Goal: Information Seeking & Learning: Learn about a topic

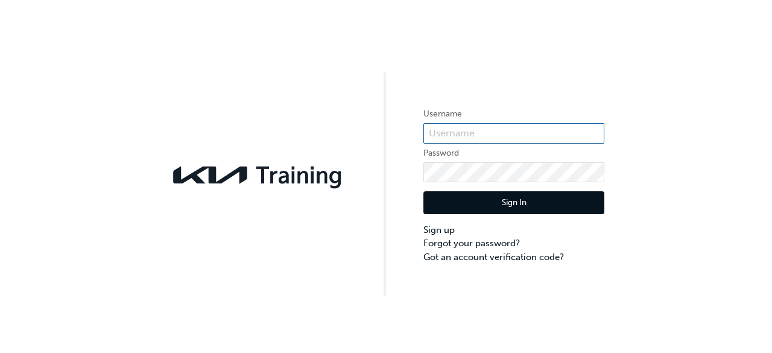
type input "[EMAIL_ADDRESS][DOMAIN_NAME]"
click at [504, 195] on button "Sign In" at bounding box center [513, 202] width 181 height 23
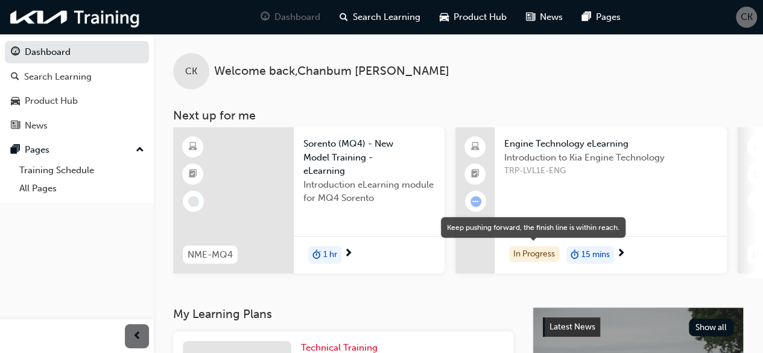
click at [524, 252] on div "In Progress" at bounding box center [534, 254] width 50 height 16
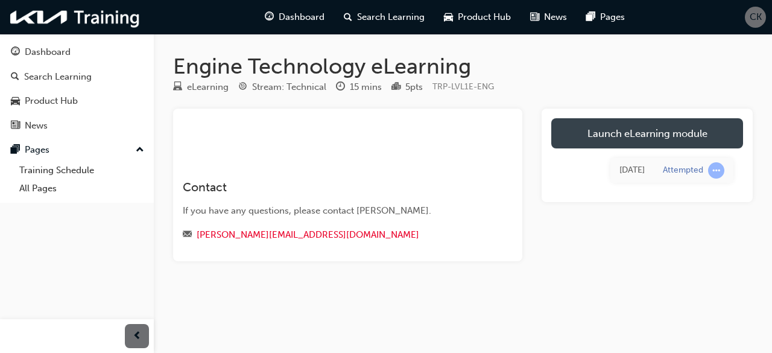
click at [635, 134] on link "Launch eLearning module" at bounding box center [647, 133] width 192 height 30
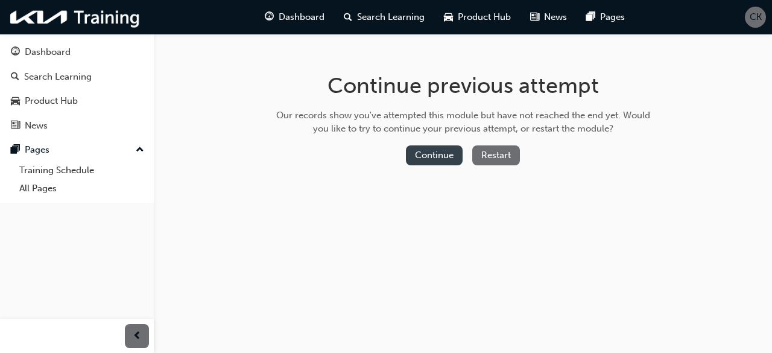
click at [435, 149] on button "Continue" at bounding box center [434, 155] width 57 height 20
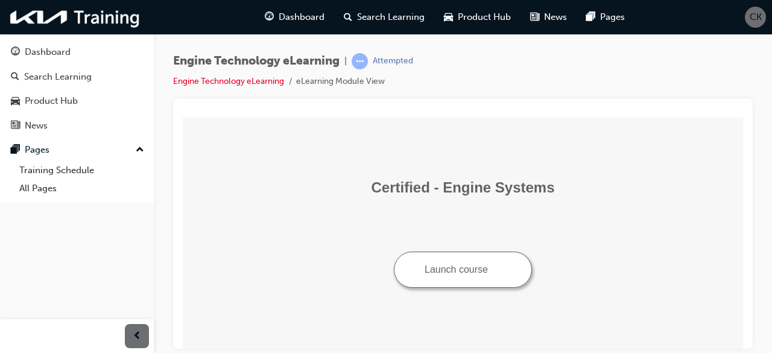
click at [497, 275] on button "Launch course" at bounding box center [463, 269] width 138 height 36
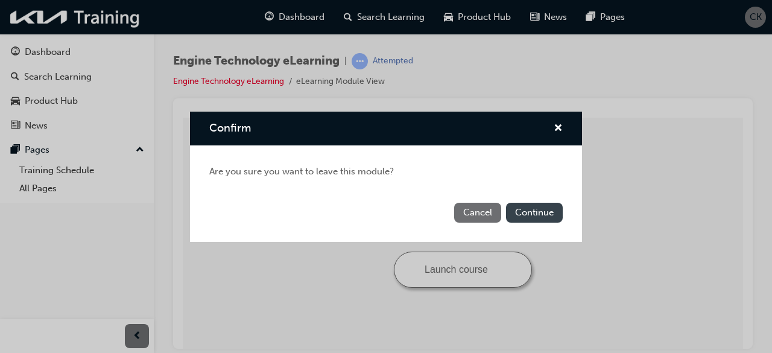
click at [528, 216] on button "Continue" at bounding box center [534, 213] width 57 height 20
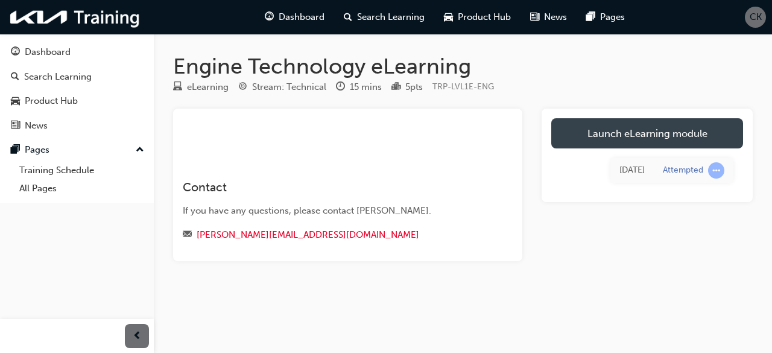
click at [636, 126] on link "Launch eLearning module" at bounding box center [647, 133] width 192 height 30
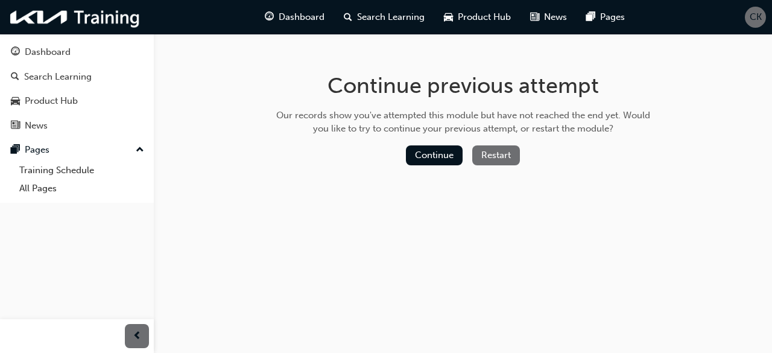
click at [486, 156] on button "Restart" at bounding box center [496, 155] width 48 height 20
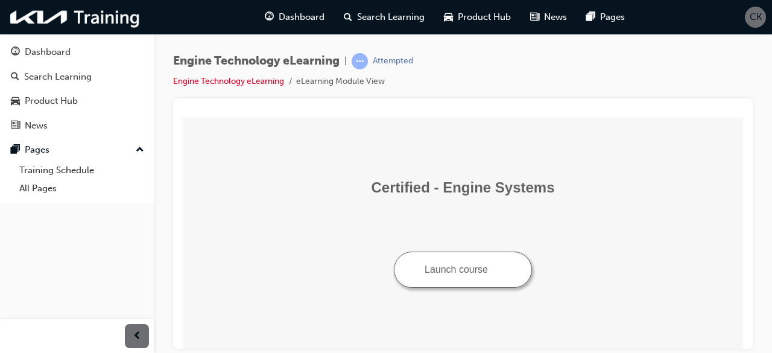
click at [477, 280] on button "Launch course" at bounding box center [463, 269] width 138 height 36
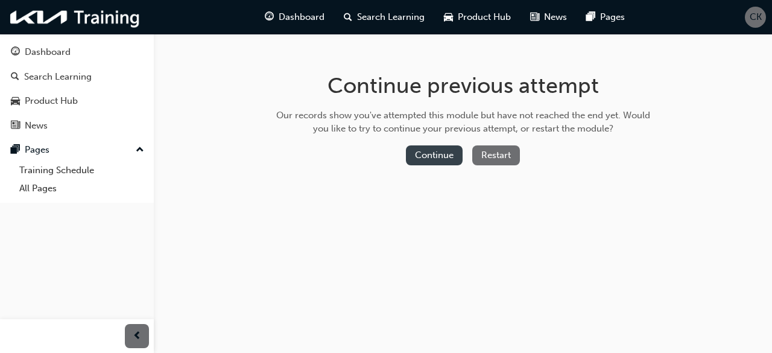
click at [435, 154] on button "Continue" at bounding box center [434, 155] width 57 height 20
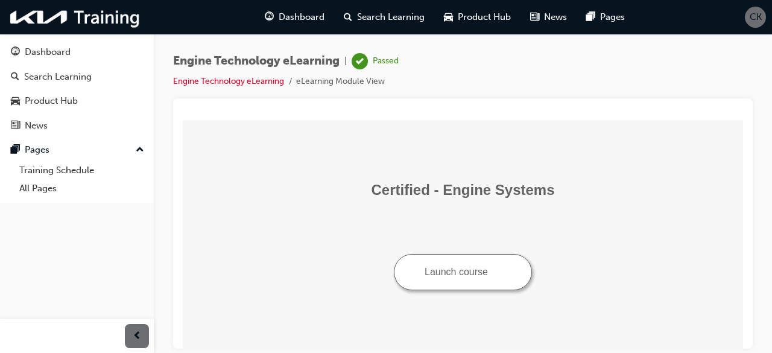
click at [463, 271] on button "Launch course" at bounding box center [463, 271] width 138 height 36
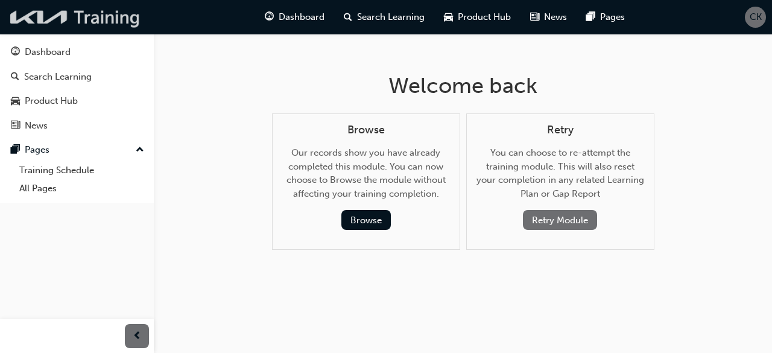
click at [60, 22] on img at bounding box center [75, 17] width 139 height 25
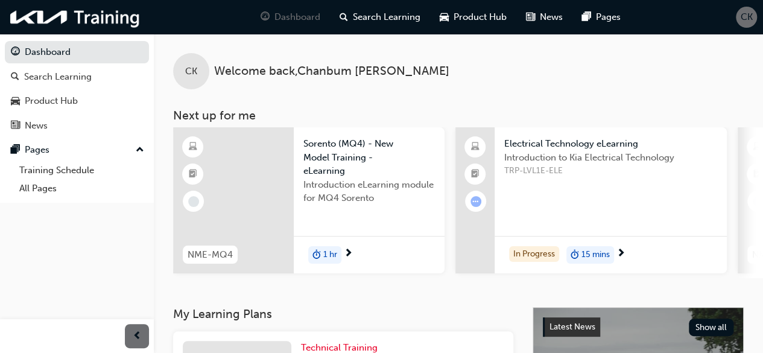
click at [606, 253] on span "15 mins" at bounding box center [595, 255] width 28 height 14
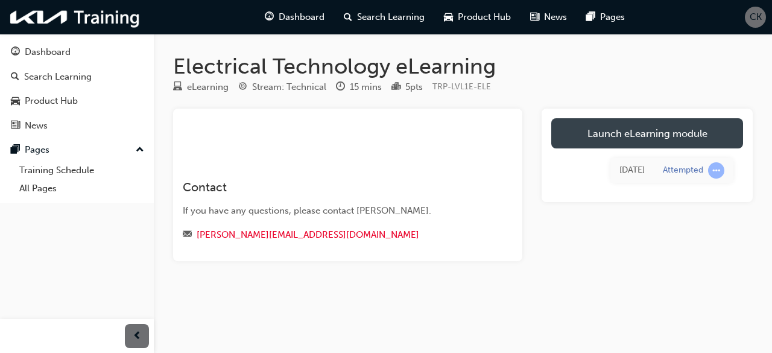
click at [646, 141] on link "Launch eLearning module" at bounding box center [647, 133] width 192 height 30
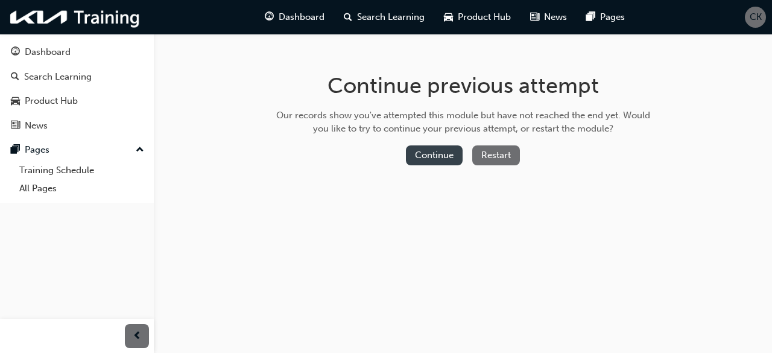
click at [441, 162] on button "Continue" at bounding box center [434, 155] width 57 height 20
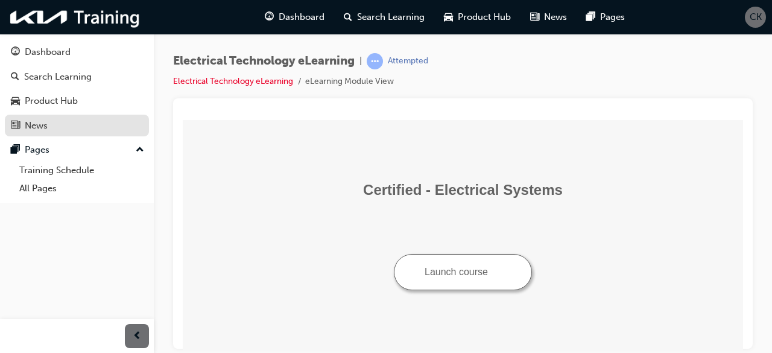
click at [37, 130] on div "News" at bounding box center [36, 126] width 23 height 14
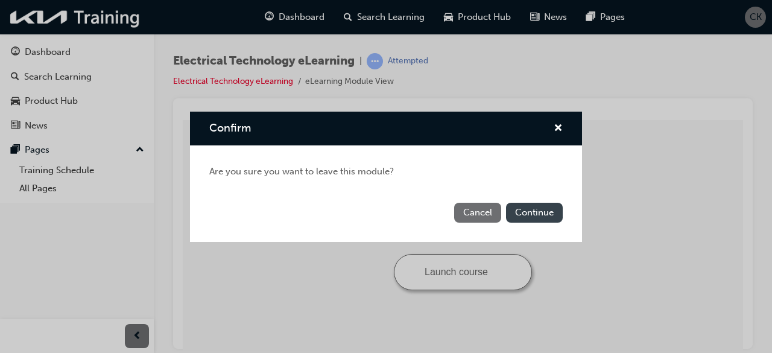
click at [515, 212] on button "Continue" at bounding box center [534, 213] width 57 height 20
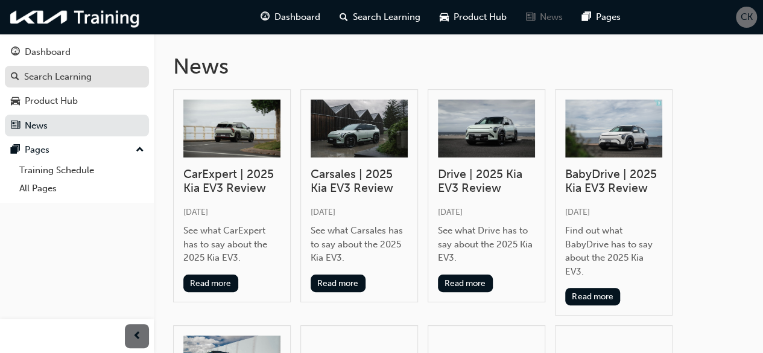
click at [60, 75] on div "Search Learning" at bounding box center [58, 77] width 68 height 14
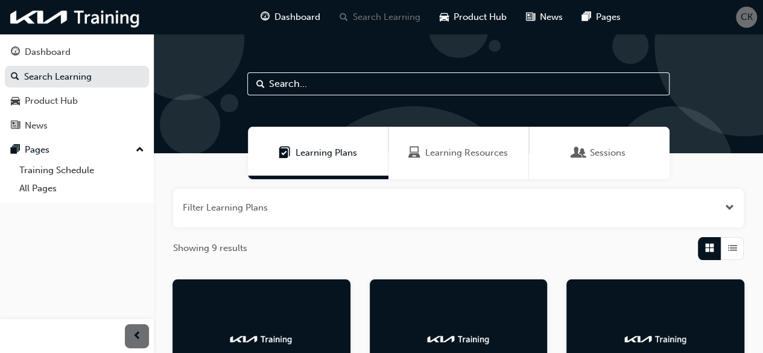
click at [332, 149] on span "Learning Plans" at bounding box center [325, 153] width 61 height 14
click at [322, 213] on button "button" at bounding box center [458, 208] width 570 height 39
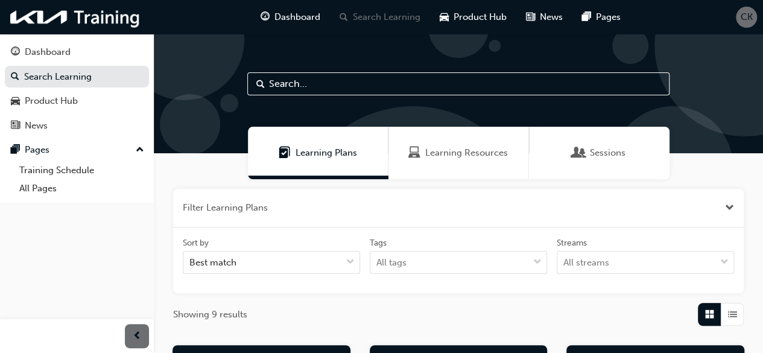
click at [435, 155] on span "Learning Resources" at bounding box center [466, 153] width 83 height 14
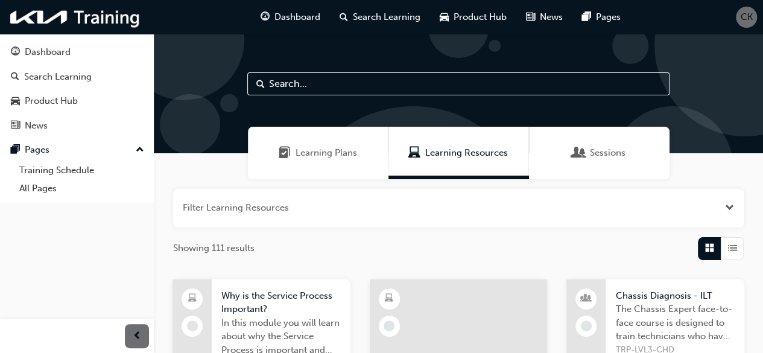
click at [610, 148] on span "Sessions" at bounding box center [608, 153] width 36 height 14
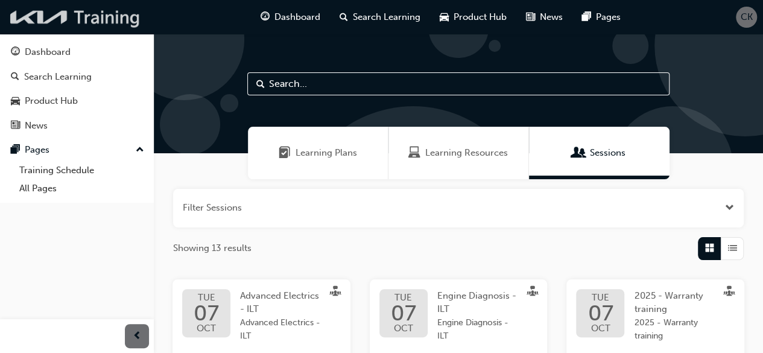
click at [48, 10] on img at bounding box center [75, 17] width 139 height 25
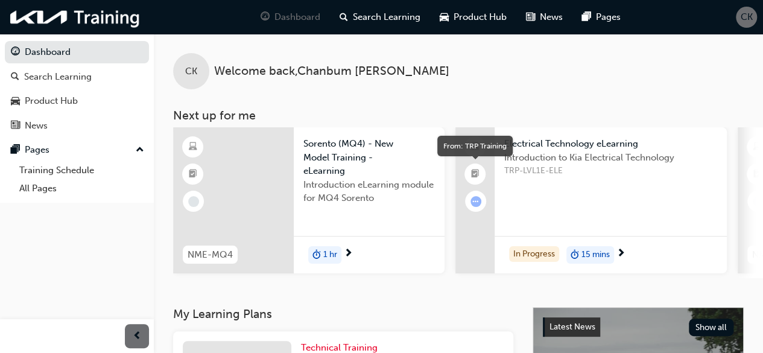
click at [477, 172] on span "booktick-icon" at bounding box center [475, 174] width 8 height 16
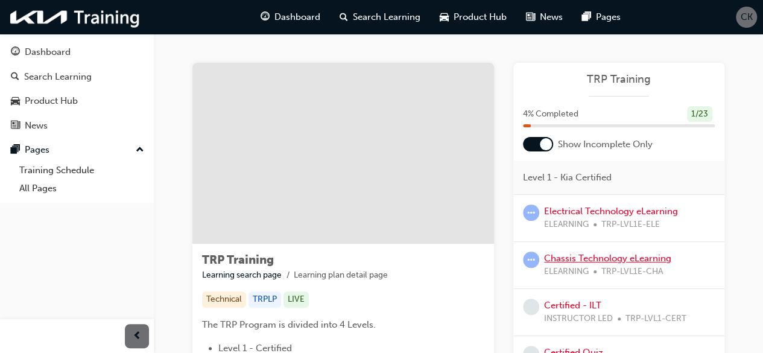
click at [569, 259] on link "Chassis Technology eLearning" at bounding box center [607, 258] width 127 height 11
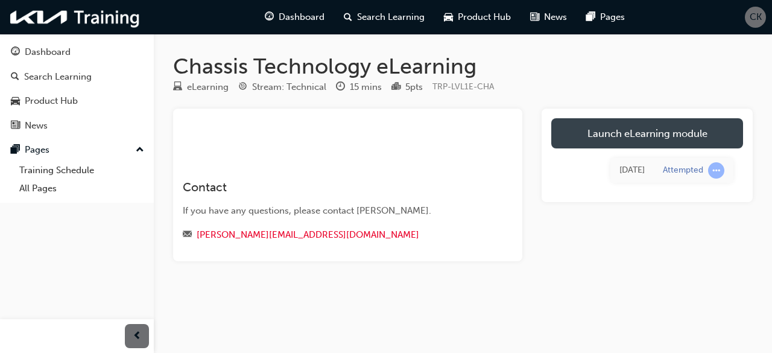
click at [643, 131] on link "Launch eLearning module" at bounding box center [647, 133] width 192 height 30
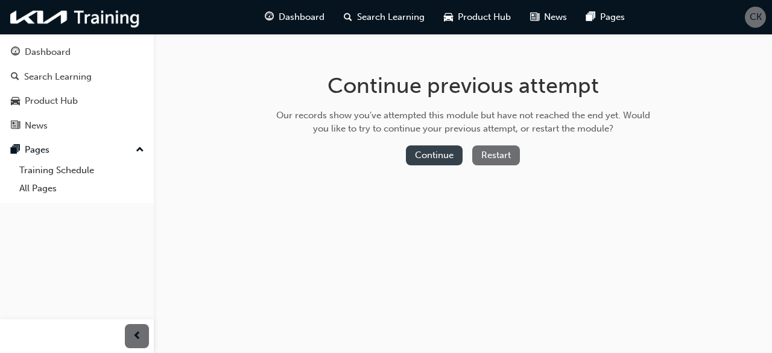
click at [423, 155] on button "Continue" at bounding box center [434, 155] width 57 height 20
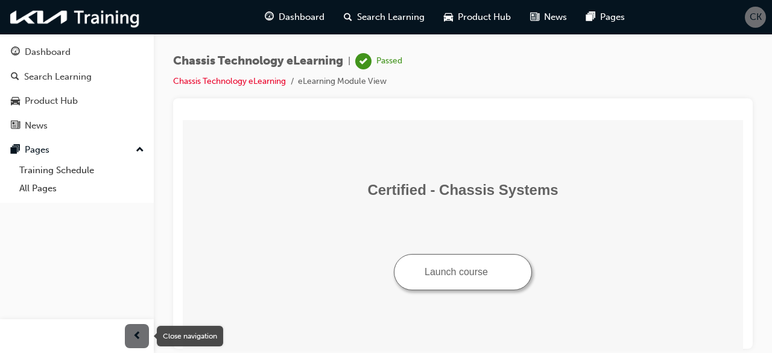
click at [141, 339] on div "button" at bounding box center [137, 336] width 24 height 24
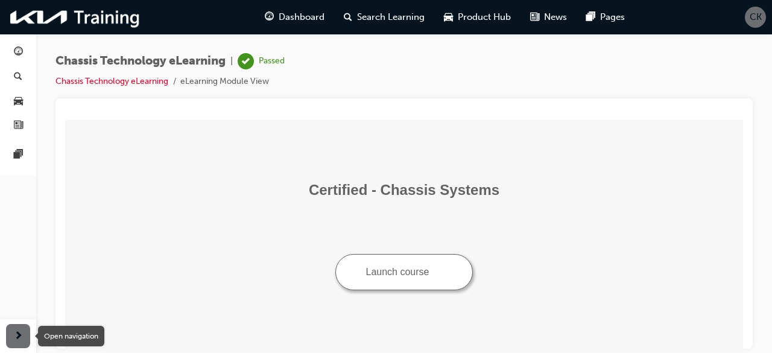
click at [11, 334] on div "button" at bounding box center [18, 336] width 24 height 24
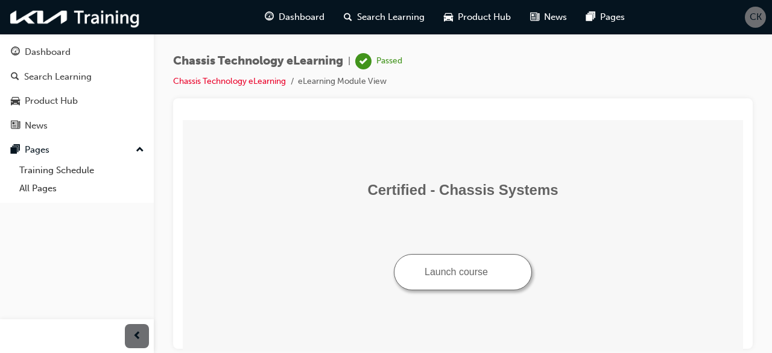
click at [439, 254] on button "Launch course" at bounding box center [463, 271] width 138 height 36
click at [399, 20] on span "Search Learning" at bounding box center [391, 17] width 68 height 14
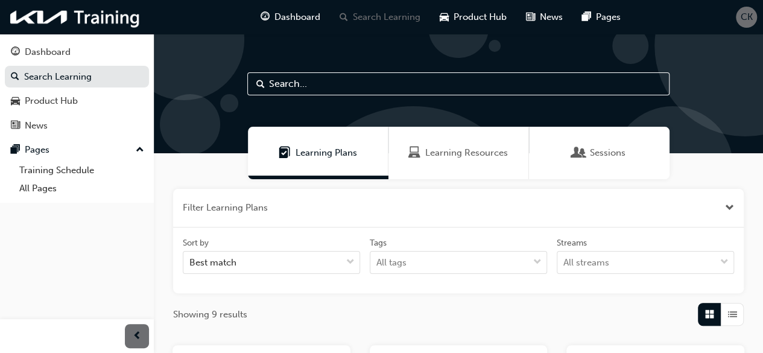
click at [458, 150] on span "Learning Resources" at bounding box center [466, 153] width 83 height 14
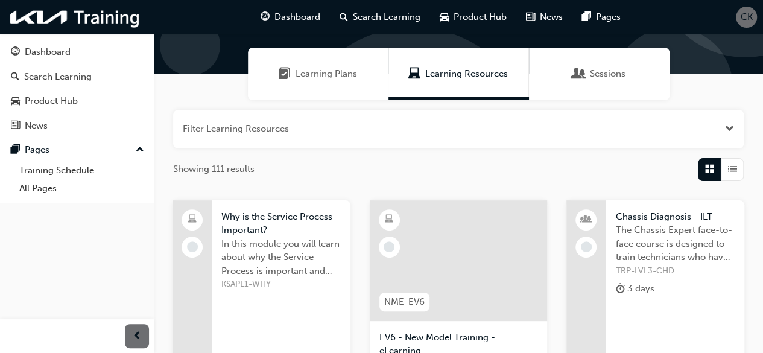
scroll to position [60, 0]
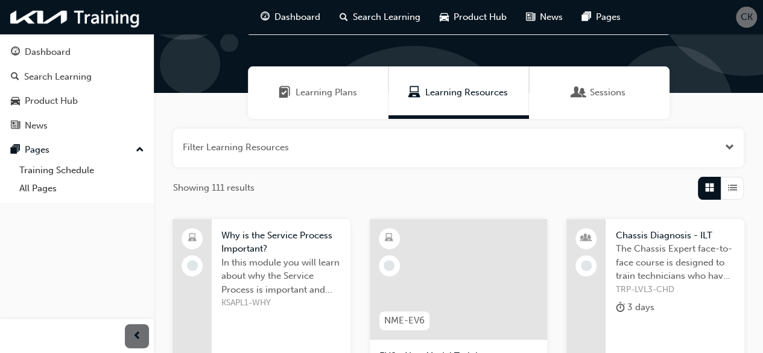
click at [614, 89] on span "Sessions" at bounding box center [608, 93] width 36 height 14
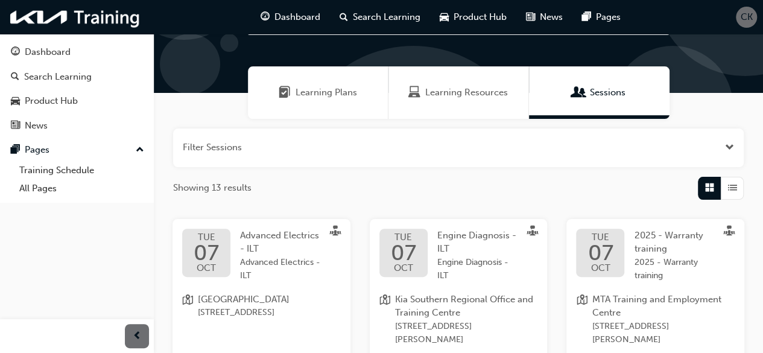
click at [310, 101] on div "Learning Plans" at bounding box center [318, 92] width 140 height 52
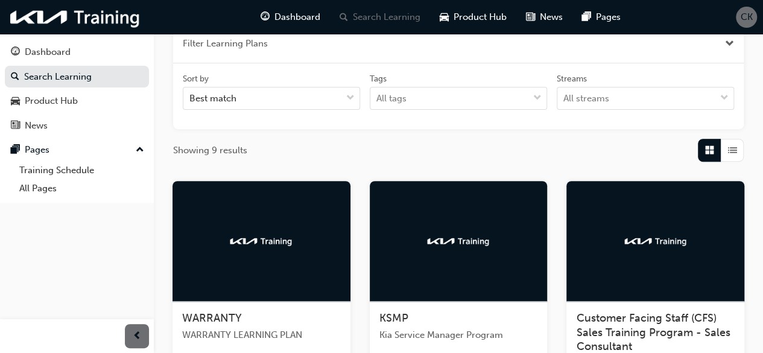
scroll to position [241, 0]
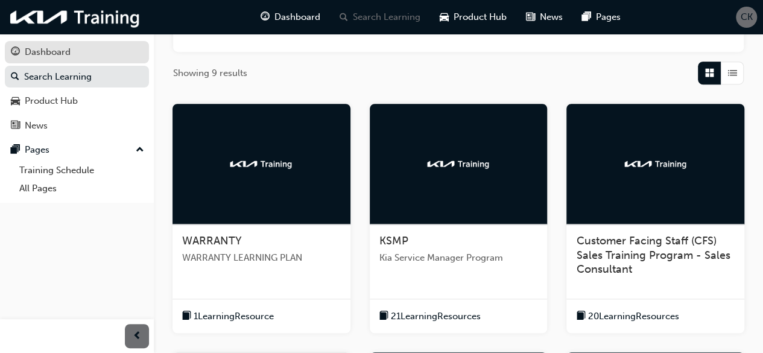
click at [58, 46] on div "Dashboard" at bounding box center [48, 52] width 46 height 14
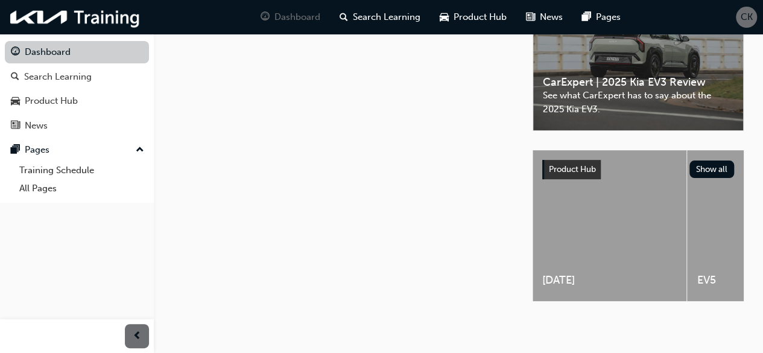
scroll to position [241, 0]
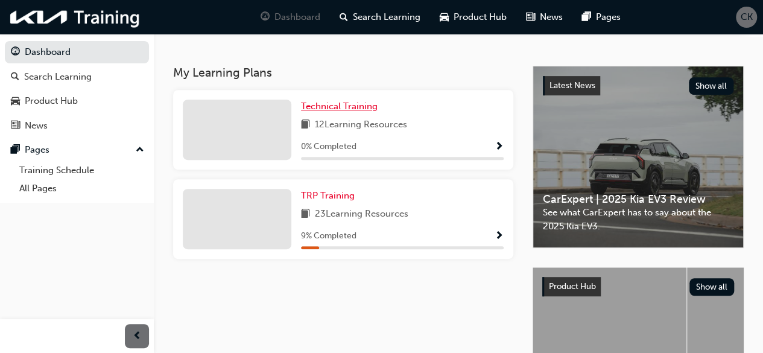
click at [326, 112] on span "Technical Training" at bounding box center [339, 106] width 77 height 11
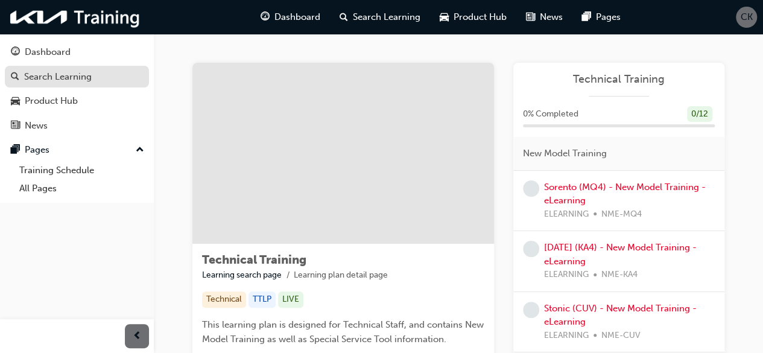
click at [50, 86] on link "Search Learning" at bounding box center [77, 77] width 144 height 22
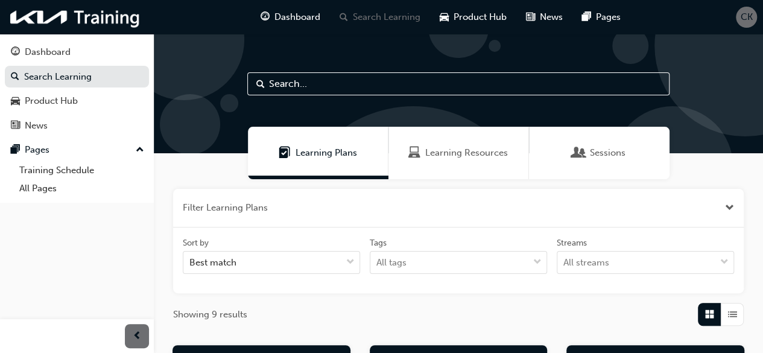
click at [479, 149] on span "Learning Resources" at bounding box center [466, 153] width 83 height 14
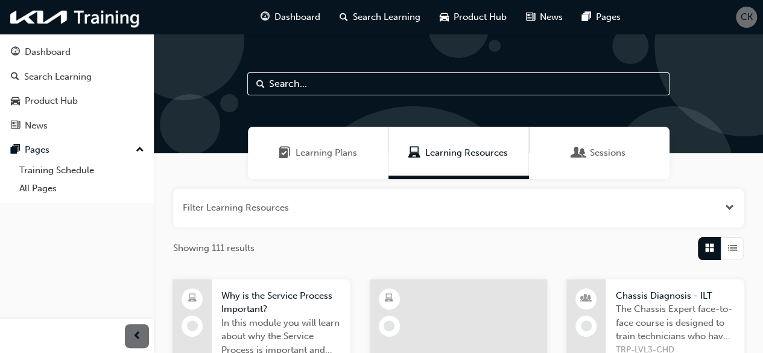
click at [304, 153] on span "Learning Plans" at bounding box center [325, 153] width 61 height 14
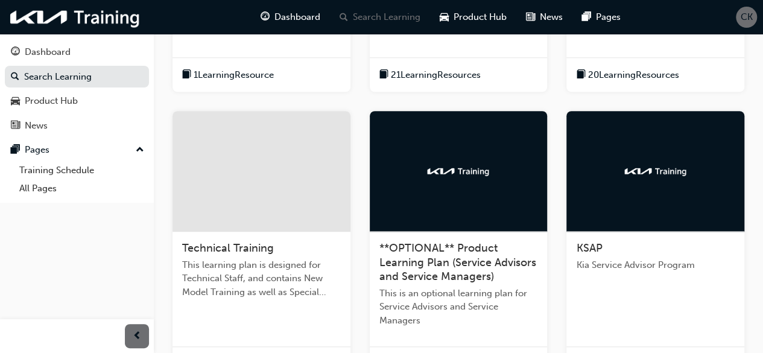
scroll to position [656, 0]
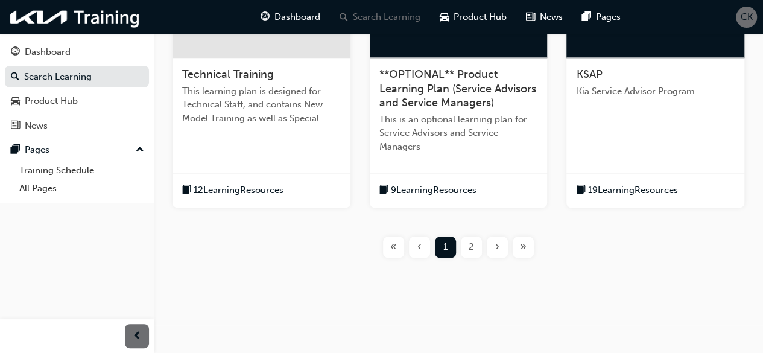
click at [473, 241] on span "2" at bounding box center [470, 247] width 5 height 14
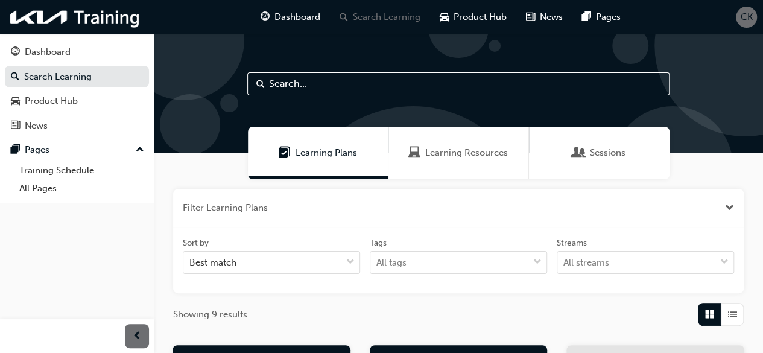
click at [744, 16] on span "CK" at bounding box center [746, 17] width 12 height 14
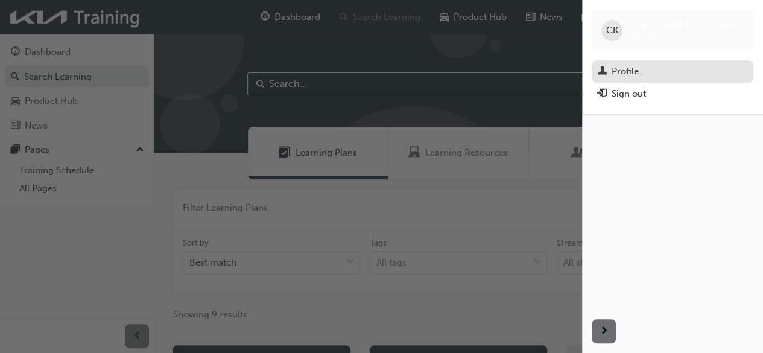
click at [611, 65] on div "Profile" at bounding box center [624, 71] width 27 height 14
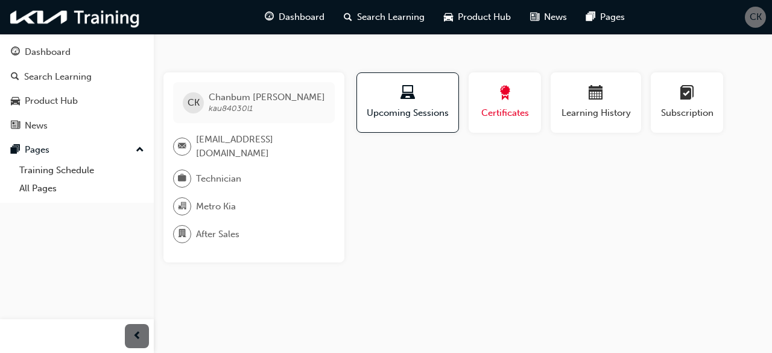
click at [515, 106] on span "Certificates" at bounding box center [504, 113] width 54 height 14
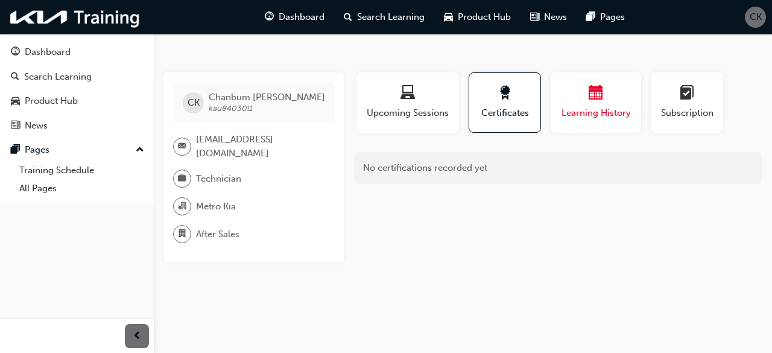
click at [585, 98] on div "button" at bounding box center [595, 95] width 72 height 19
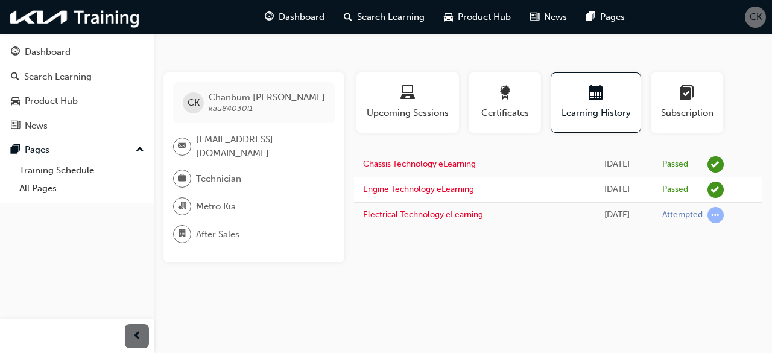
click at [432, 213] on link "Electrical Technology eLearning" at bounding box center [423, 214] width 120 height 10
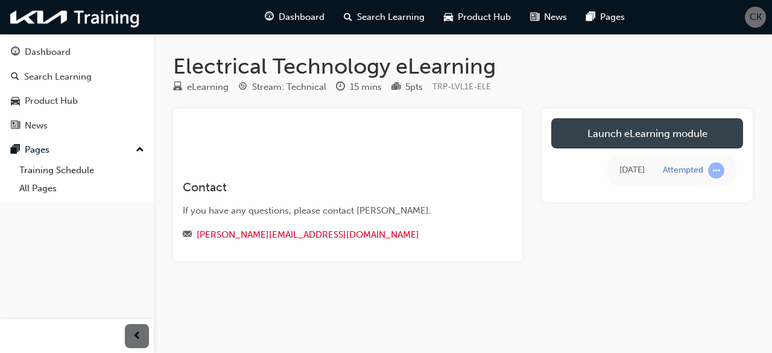
click at [628, 134] on link "Launch eLearning module" at bounding box center [647, 133] width 192 height 30
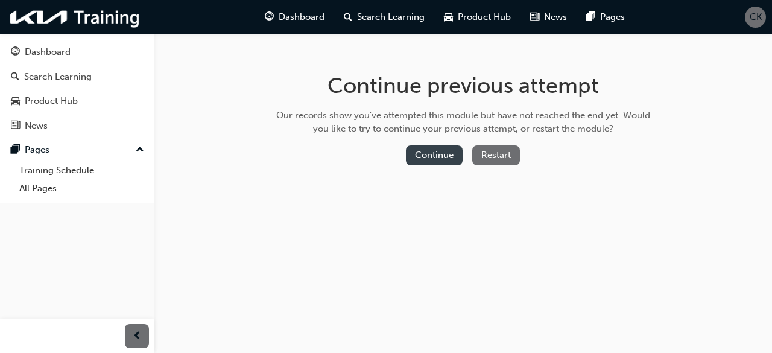
click at [438, 154] on button "Continue" at bounding box center [434, 155] width 57 height 20
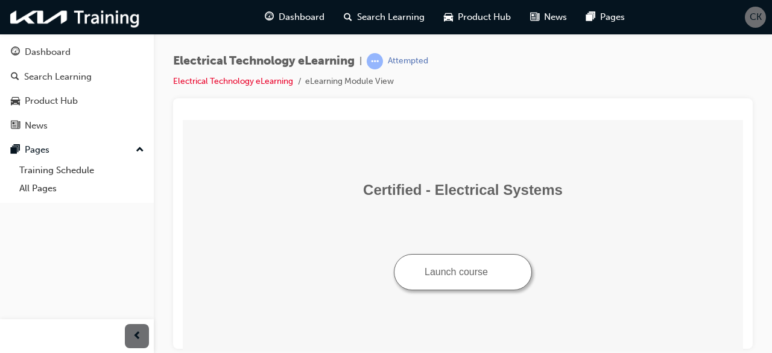
drag, startPoint x: 497, startPoint y: 285, endPoint x: 462, endPoint y: 270, distance: 38.1
click at [462, 270] on button "Launch course" at bounding box center [463, 271] width 138 height 36
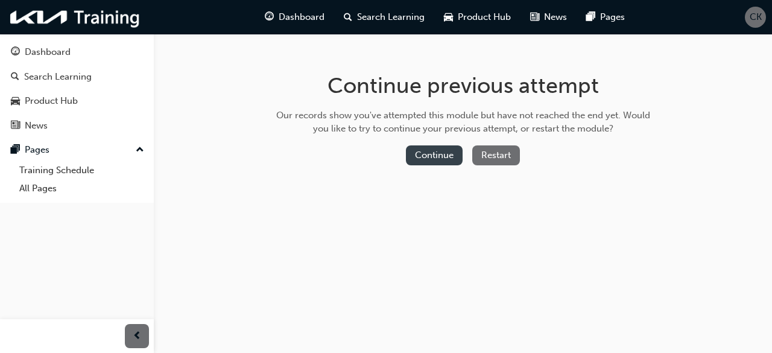
click at [442, 150] on button "Continue" at bounding box center [434, 155] width 57 height 20
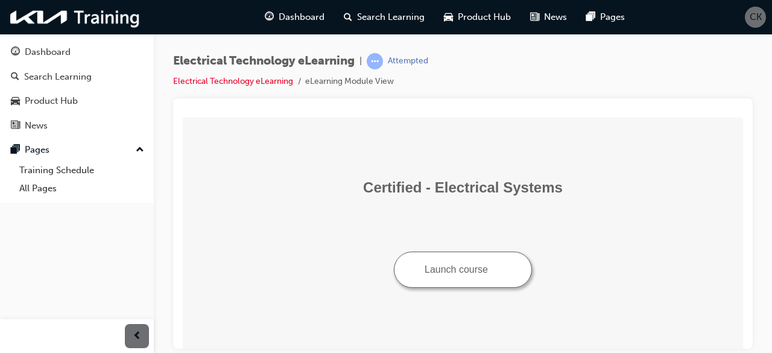
click at [488, 264] on button "Launch course" at bounding box center [463, 269] width 138 height 36
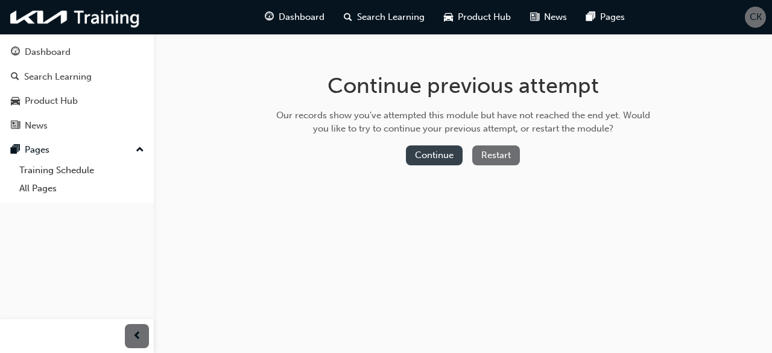
click at [435, 151] on button "Continue" at bounding box center [434, 155] width 57 height 20
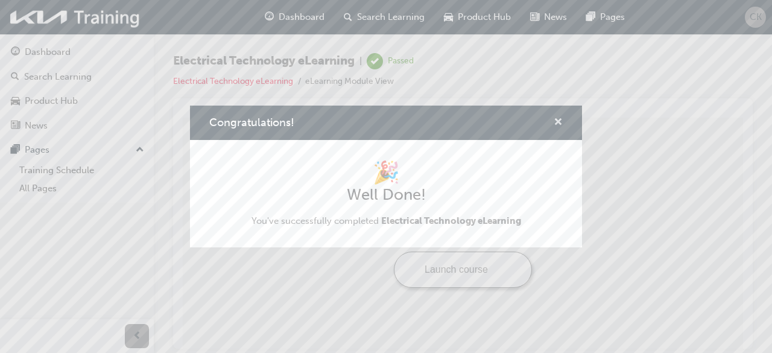
click at [559, 119] on span "cross-icon" at bounding box center [557, 123] width 9 height 11
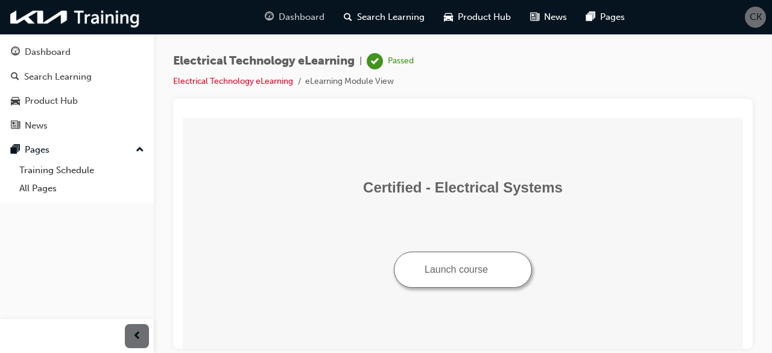
click at [308, 15] on span "Dashboard" at bounding box center [301, 17] width 46 height 14
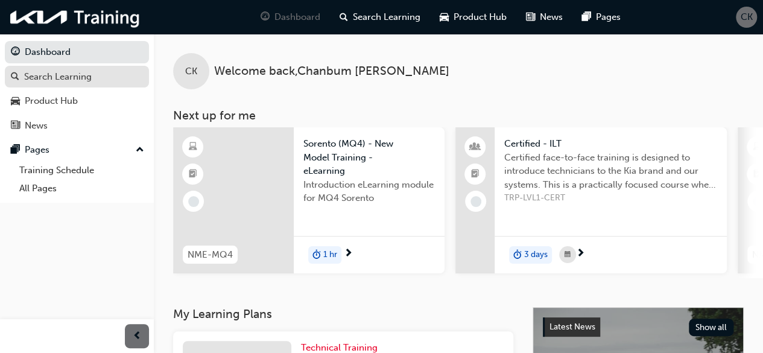
click at [51, 71] on div "Search Learning" at bounding box center [58, 77] width 68 height 14
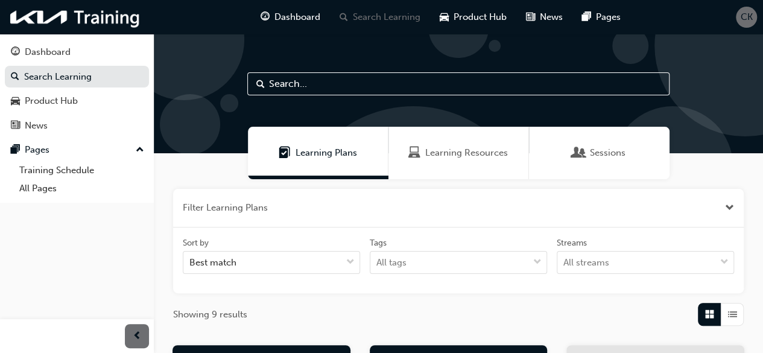
click at [470, 160] on div "Learning Resources" at bounding box center [458, 153] width 140 height 52
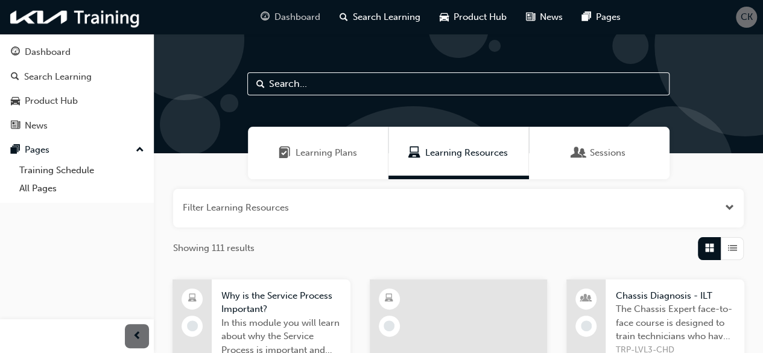
click at [297, 11] on span "Dashboard" at bounding box center [297, 17] width 46 height 14
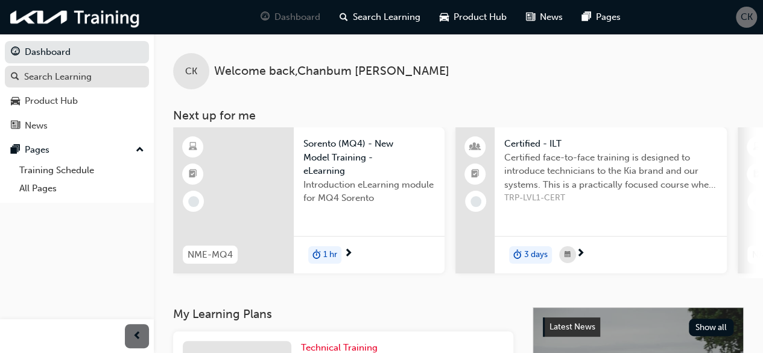
click at [61, 78] on div "Search Learning" at bounding box center [58, 77] width 68 height 14
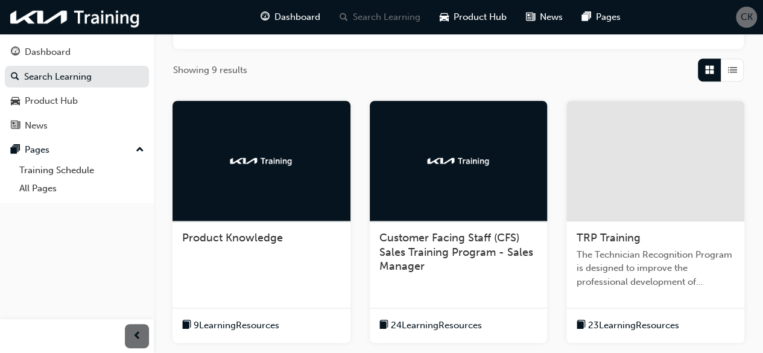
scroll to position [301, 0]
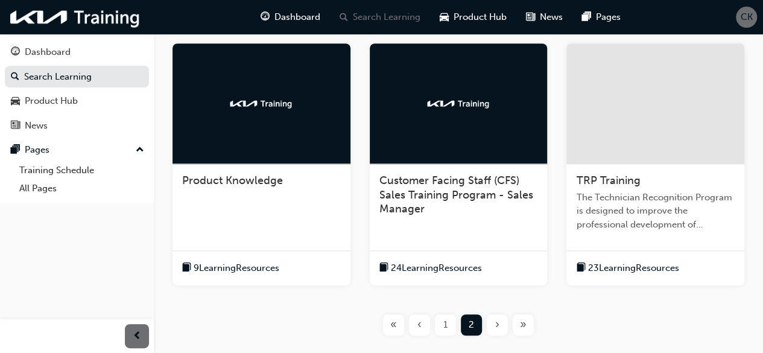
click at [446, 325] on span "1" at bounding box center [445, 325] width 4 height 14
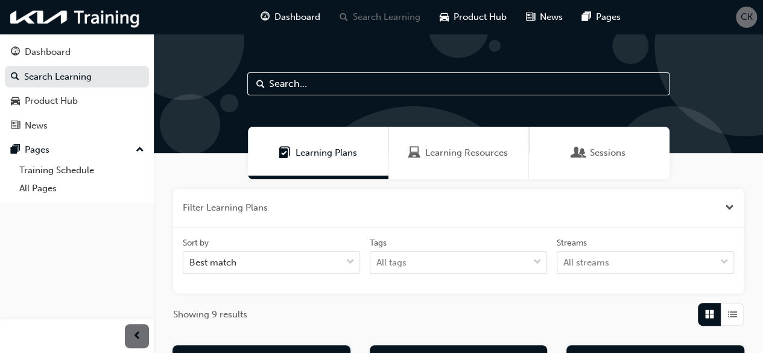
click at [423, 166] on div "Learning Resources" at bounding box center [458, 153] width 140 height 52
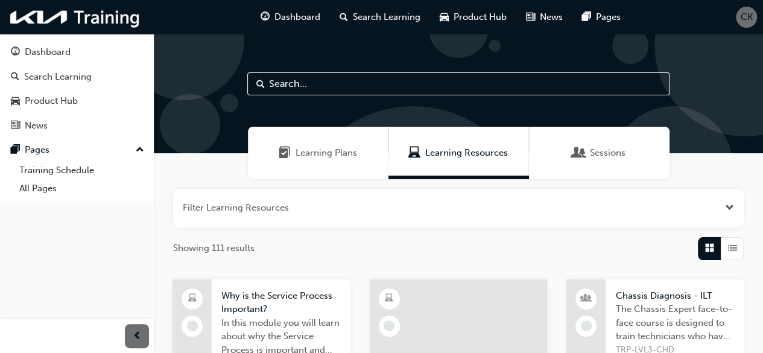
click at [617, 145] on div "Sessions" at bounding box center [599, 153] width 140 height 52
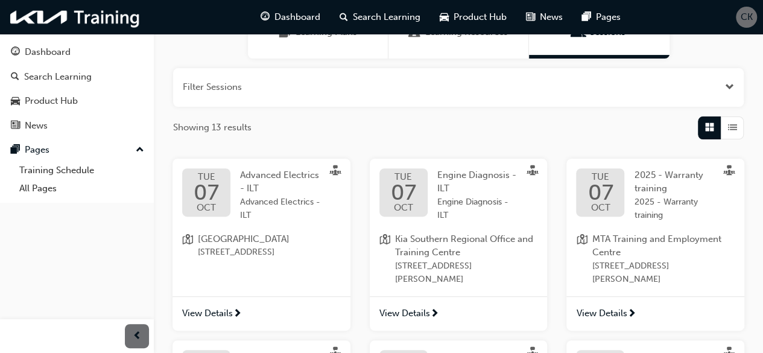
scroll to position [301, 0]
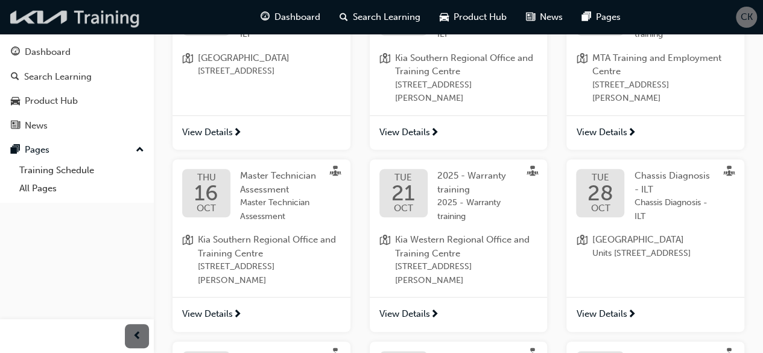
click at [110, 14] on img at bounding box center [75, 17] width 139 height 25
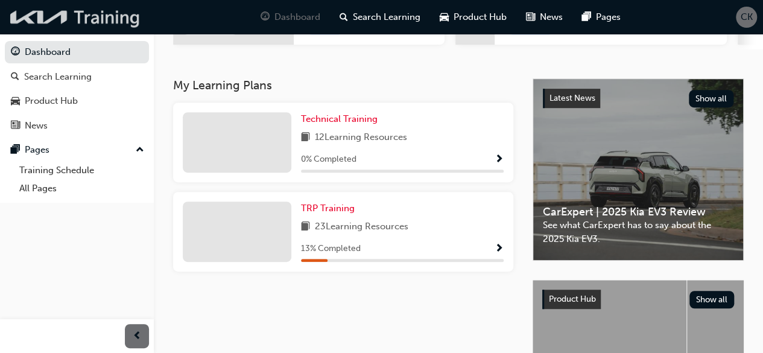
scroll to position [241, 0]
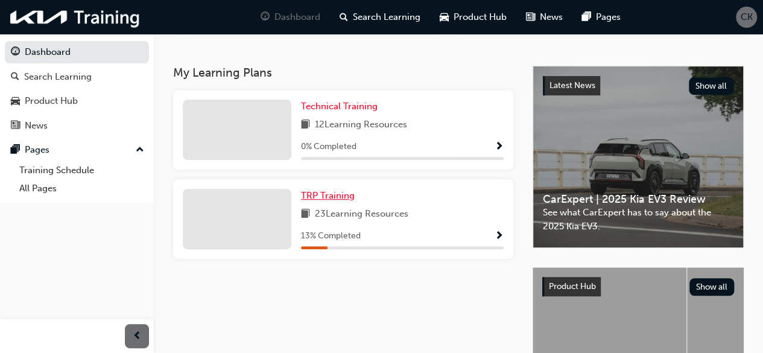
click at [321, 201] on span "TRP Training" at bounding box center [328, 195] width 54 height 11
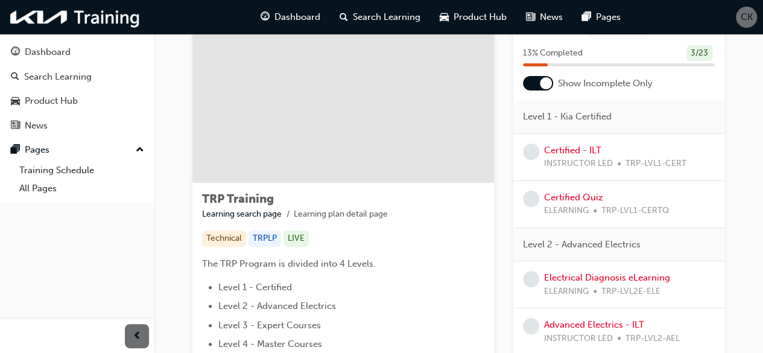
scroll to position [60, 0]
click at [538, 85] on div at bounding box center [538, 84] width 30 height 14
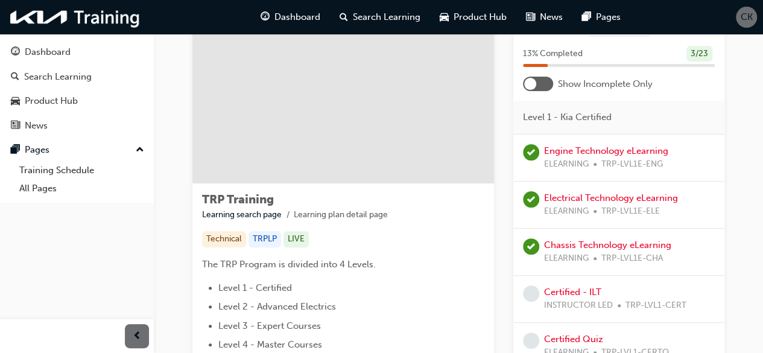
click at [538, 85] on div at bounding box center [538, 84] width 30 height 14
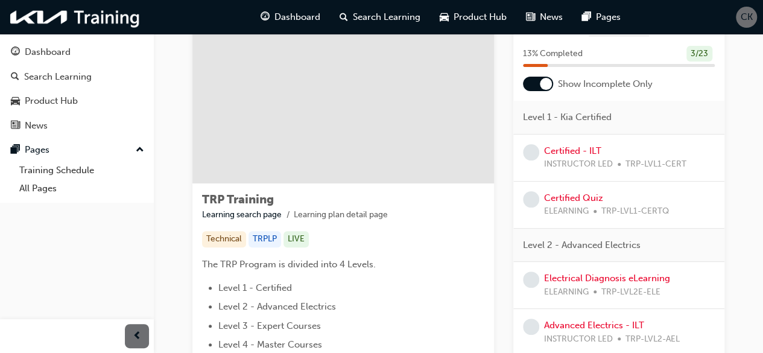
click at [538, 87] on div at bounding box center [538, 84] width 30 height 14
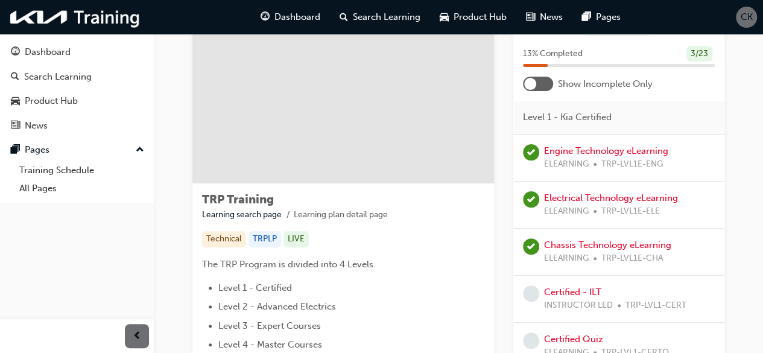
click at [551, 86] on div at bounding box center [538, 84] width 30 height 14
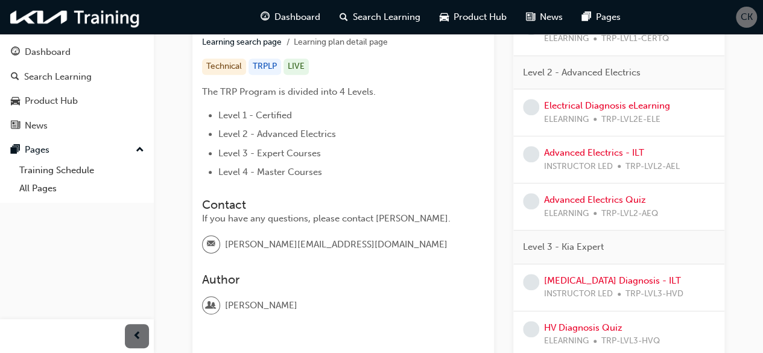
scroll to position [121, 0]
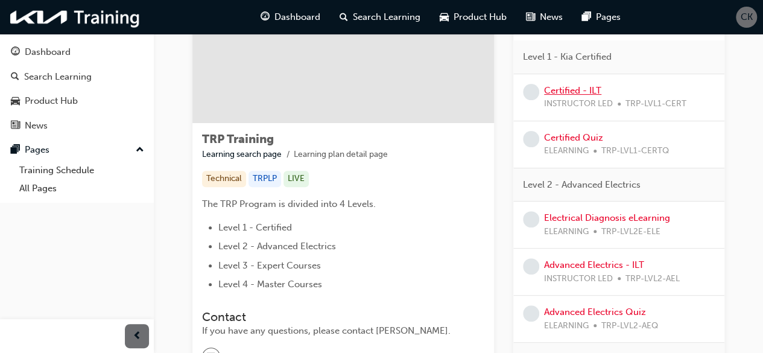
click at [569, 87] on link "Certified - ILT" at bounding box center [572, 90] width 57 height 11
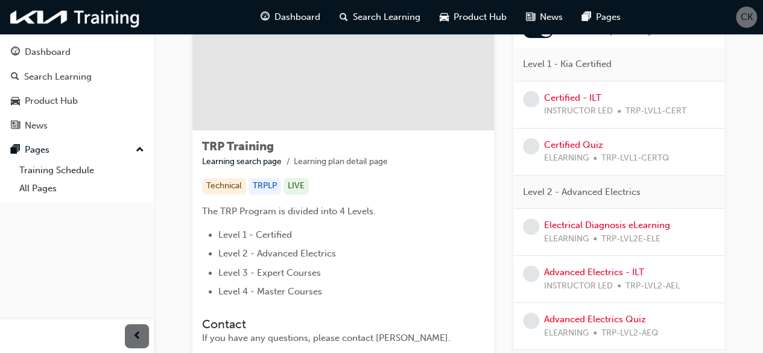
scroll to position [121, 0]
